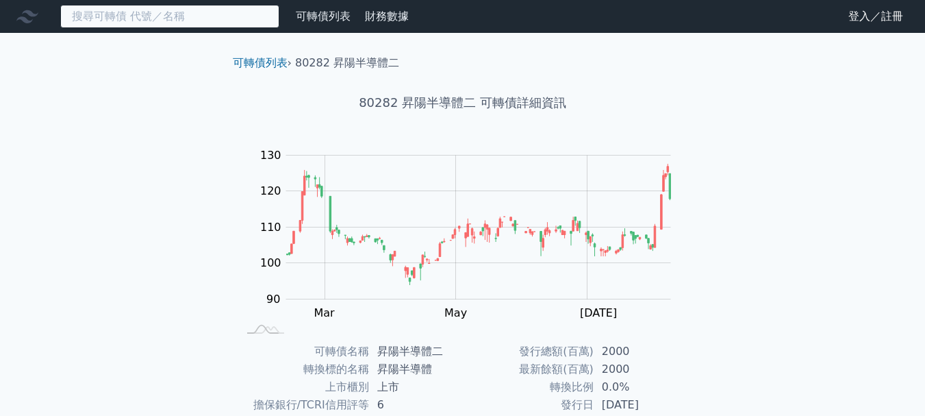
click at [172, 18] on input at bounding box center [169, 16] width 219 height 23
click at [172, 17] on input at bounding box center [169, 16] width 219 height 23
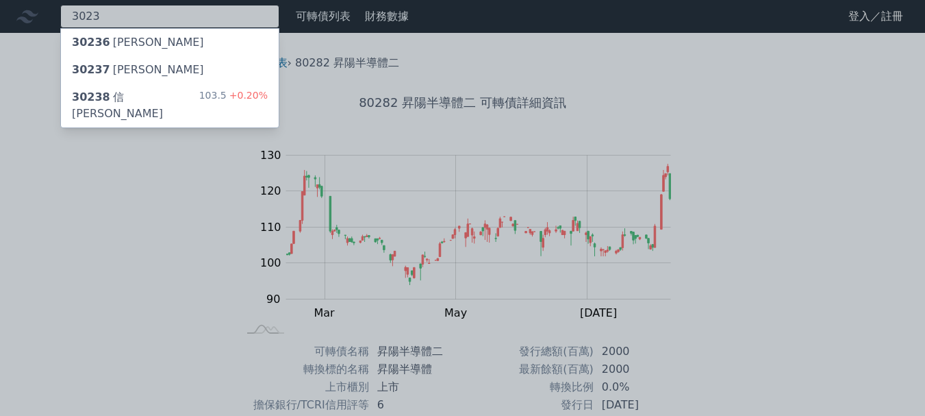
type input "3023"
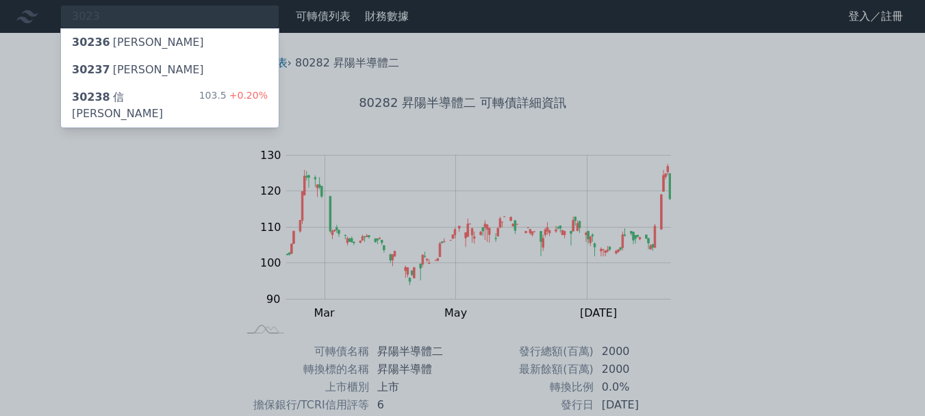
click at [190, 91] on div "30238 信邦八 103.5 +0.20%" at bounding box center [170, 106] width 218 height 44
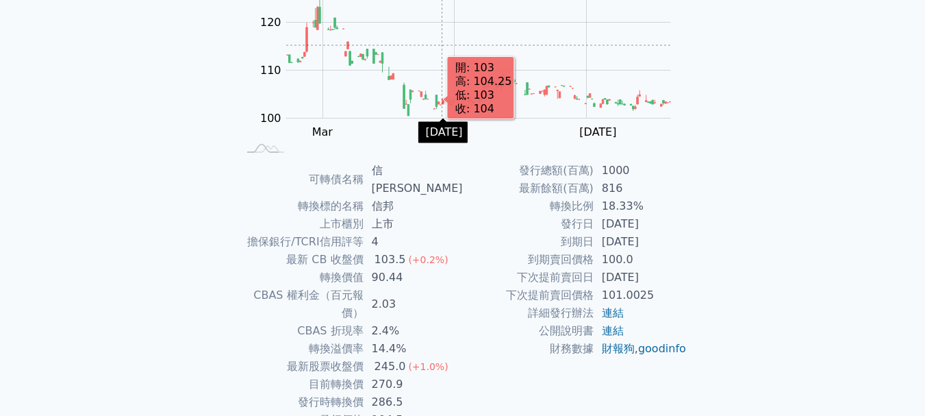
scroll to position [205, 0]
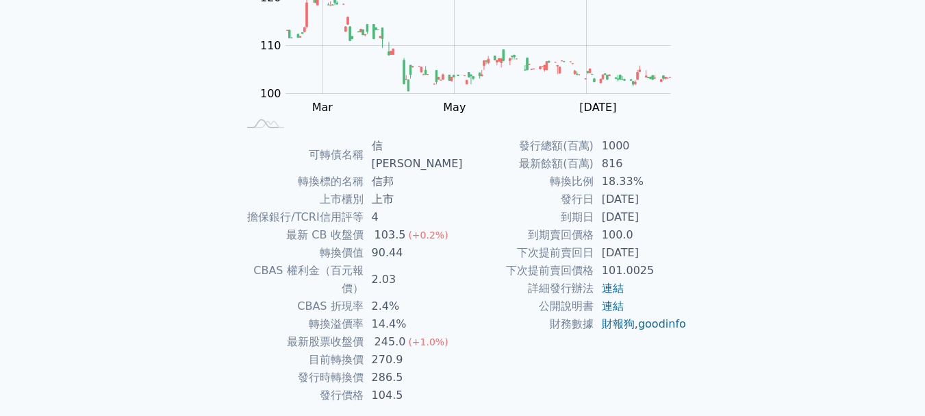
drag, startPoint x: 599, startPoint y: 216, endPoint x: 667, endPoint y: 221, distance: 68.7
click at [667, 221] on td "[DATE]" at bounding box center [641, 217] width 94 height 18
drag, startPoint x: 379, startPoint y: 327, endPoint x: 412, endPoint y: 325, distance: 33.6
click at [412, 351] on td "270.9" at bounding box center [413, 360] width 99 height 18
